Goal: Entertainment & Leisure: Browse casually

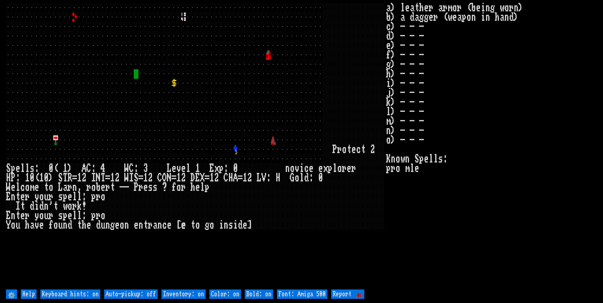
drag, startPoint x: 128, startPoint y: 293, endPoint x: 144, endPoint y: 290, distance: 16.4
click at [128, 292] on off "Auto-pickup: off" at bounding box center [131, 294] width 54 height 9
type off "Auto-pickup: on"
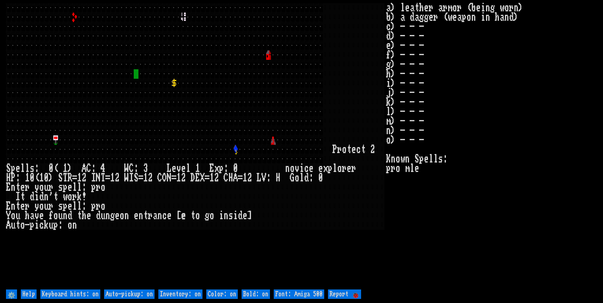
click at [177, 296] on on "Inventory: on" at bounding box center [180, 294] width 44 height 9
type on "Inventory: off"
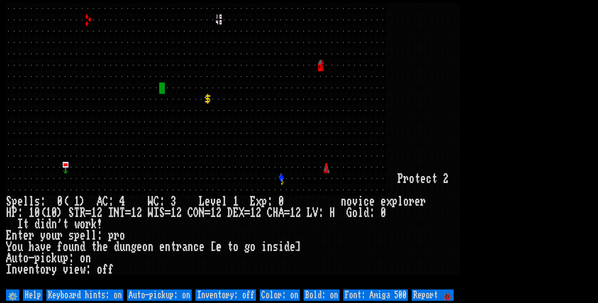
click at [383, 292] on 500 "Font: Amiga 500" at bounding box center [376, 295] width 65 height 11
type 500 "Font: Amiga 1200"
